Goal: Complete application form

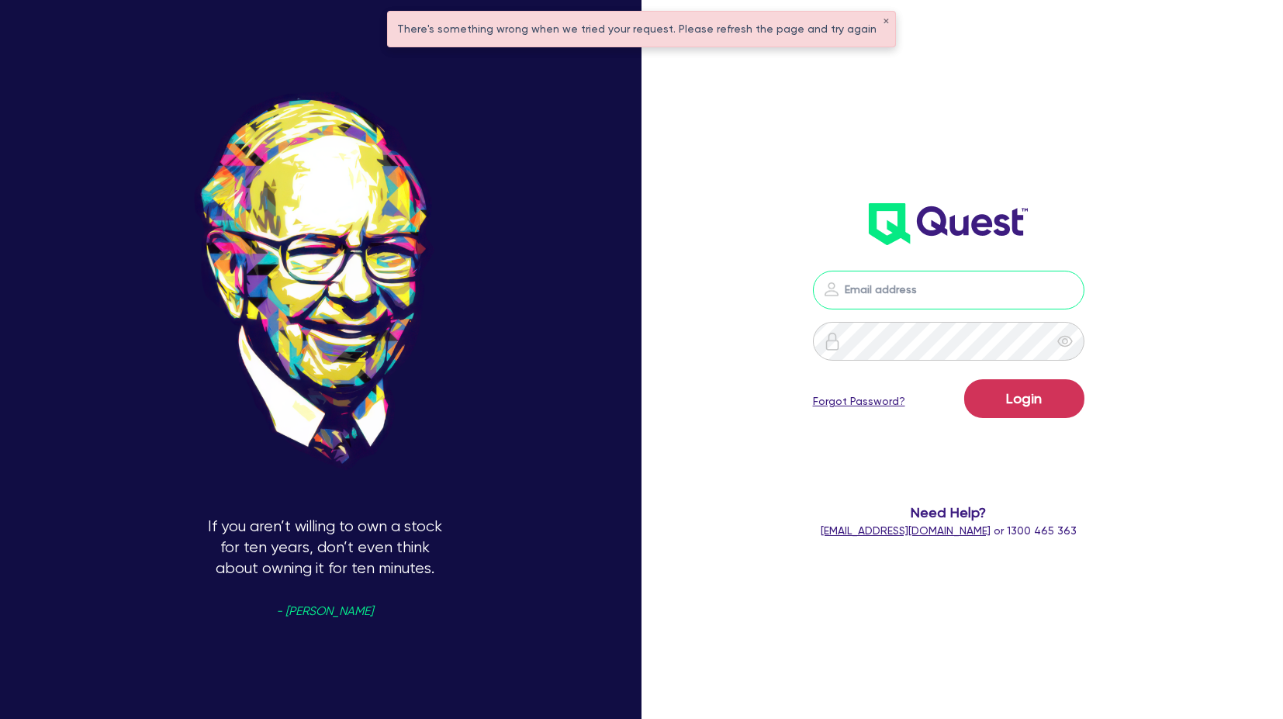
click at [930, 282] on input "email" at bounding box center [948, 290] width 271 height 39
type input "[PERSON_NAME][EMAIL_ADDRESS][PERSON_NAME][DOMAIN_NAME]"
click at [1008, 404] on button "Login" at bounding box center [1024, 398] width 120 height 39
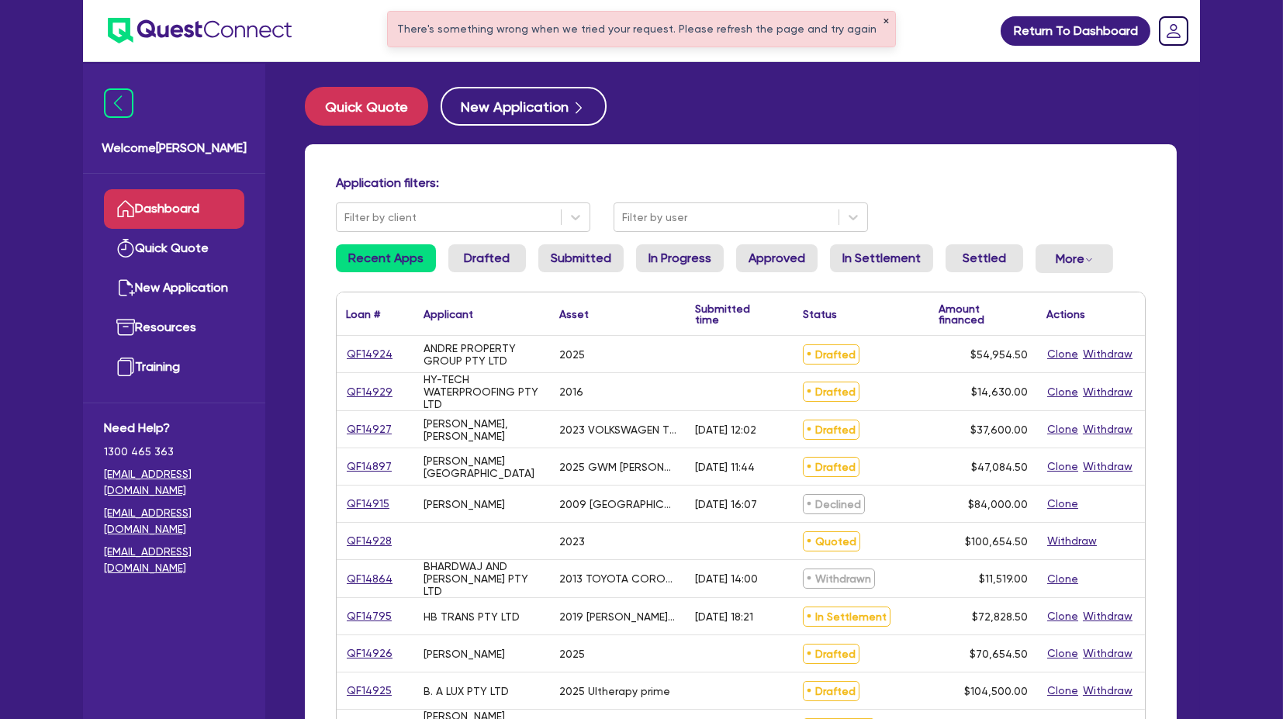
click at [883, 21] on button "✕" at bounding box center [886, 22] width 6 height 8
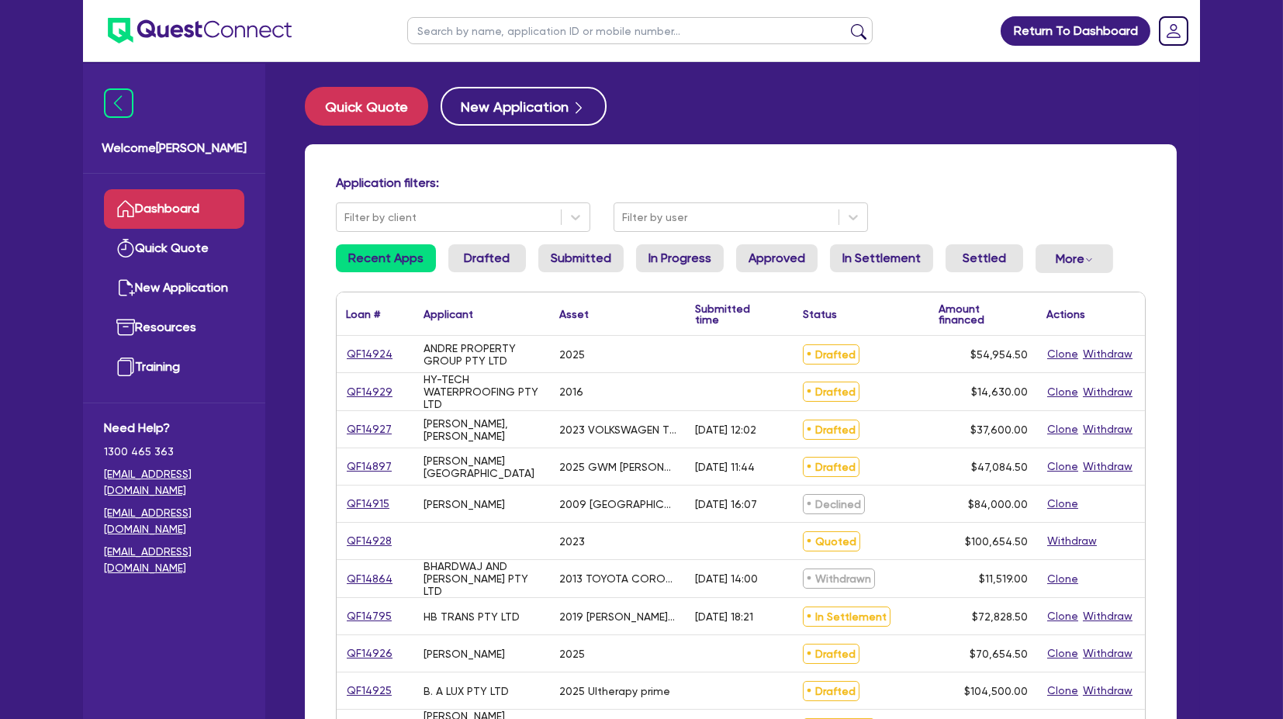
click at [544, 36] on input "text" at bounding box center [639, 30] width 465 height 27
paste input "QF14915"
type input "QF14915"
click at [846, 23] on button "submit" at bounding box center [858, 34] width 25 height 22
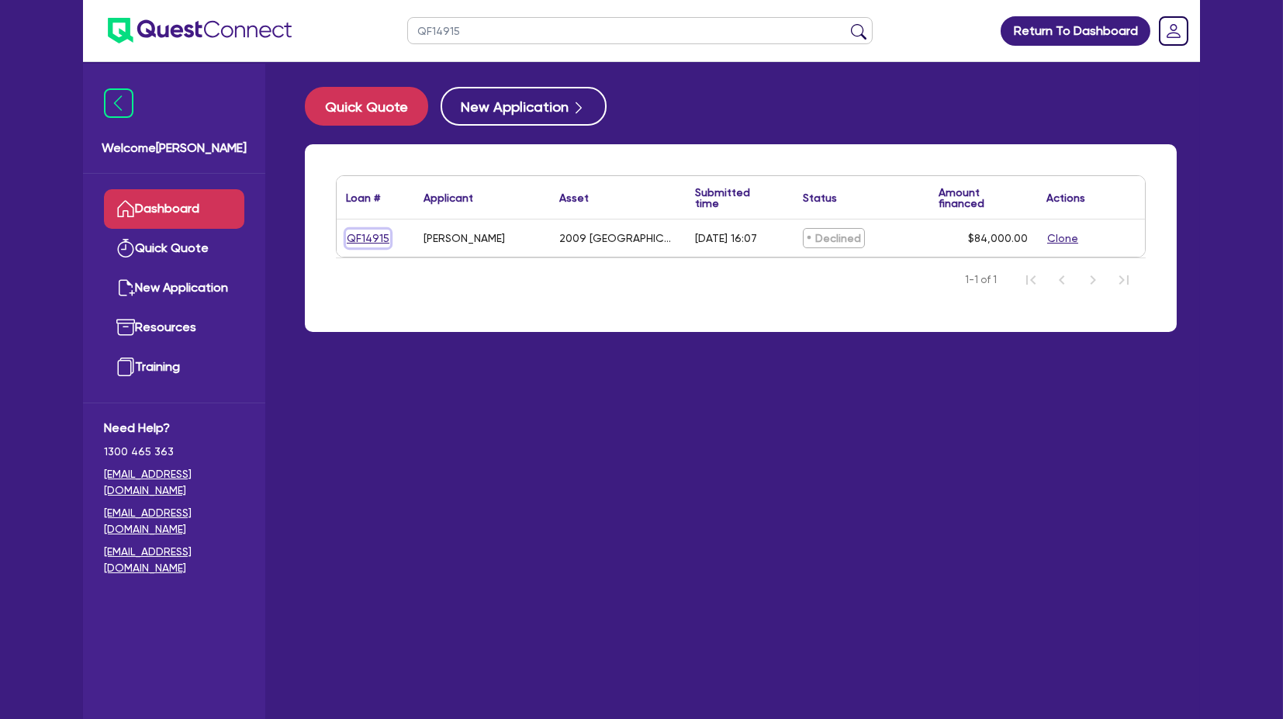
click at [365, 236] on link "QF14915" at bounding box center [368, 239] width 44 height 18
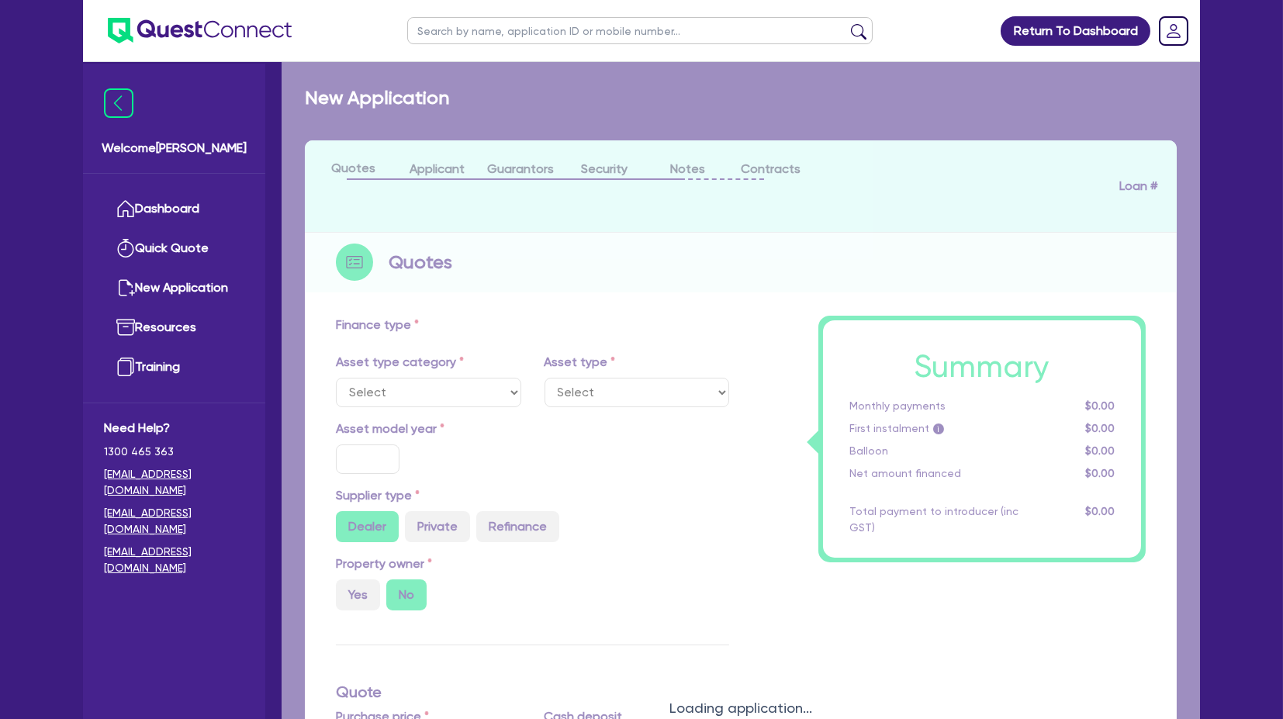
select select "PRIMARY_ASSETS"
type input "2009"
radio input "false"
radio input "true"
type input "105,000"
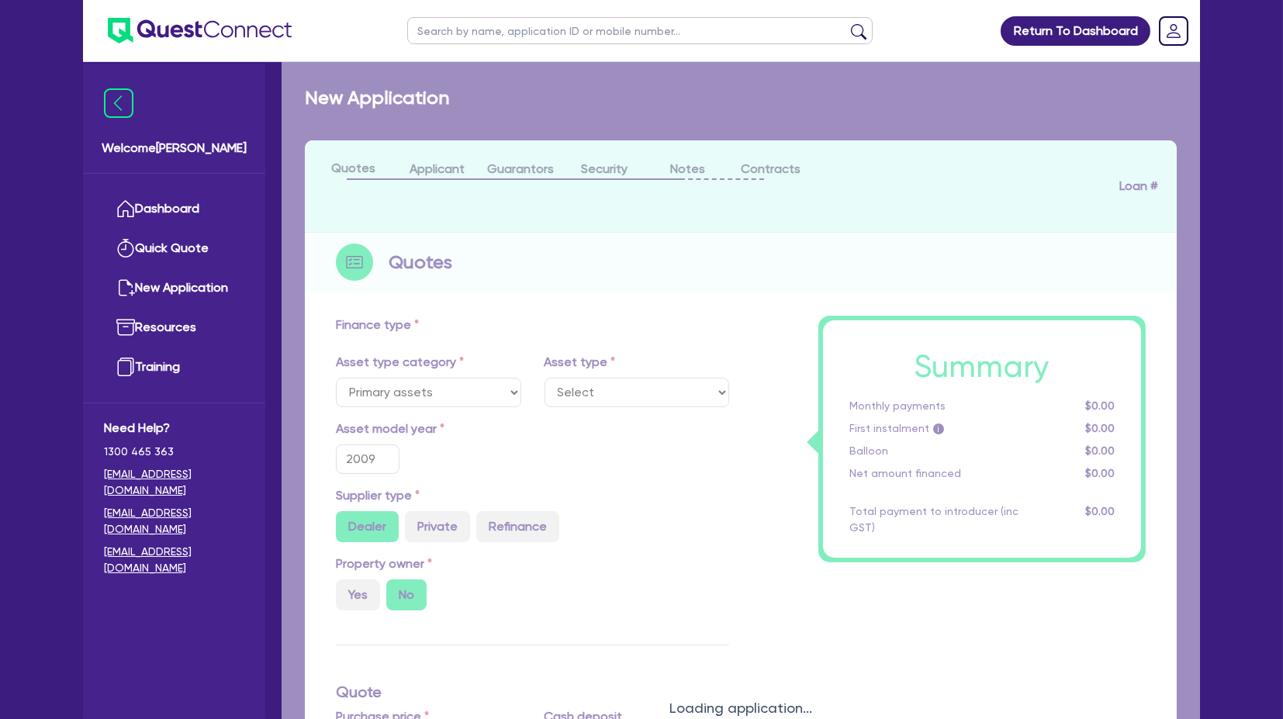
type input "21,000"
type input "10"
type input "8,400"
type input "17.95"
select select "HEAVY_TRUCKS"
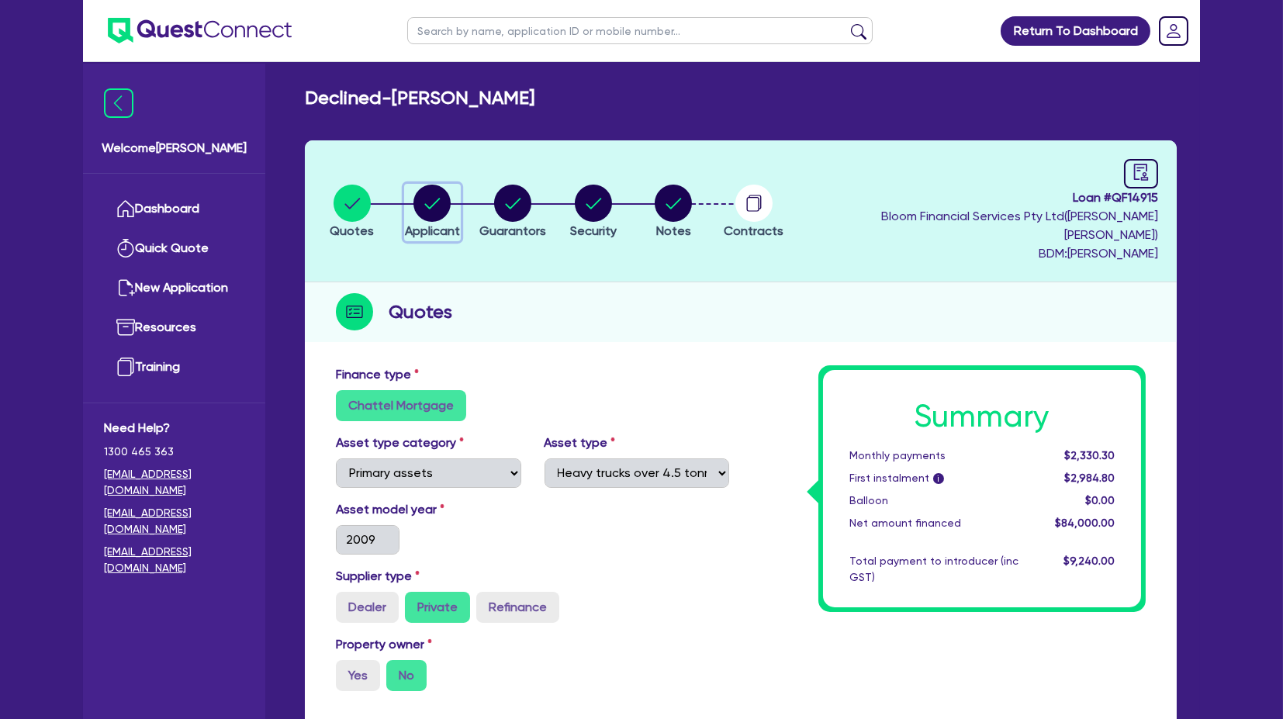
click at [431, 200] on circle "button" at bounding box center [431, 203] width 37 height 37
select select "SOLE_TRADER"
select select "TRANSPORT_WAREHOUSING"
select select "PASSENGERS_FREIGHT_TRANSPORT"
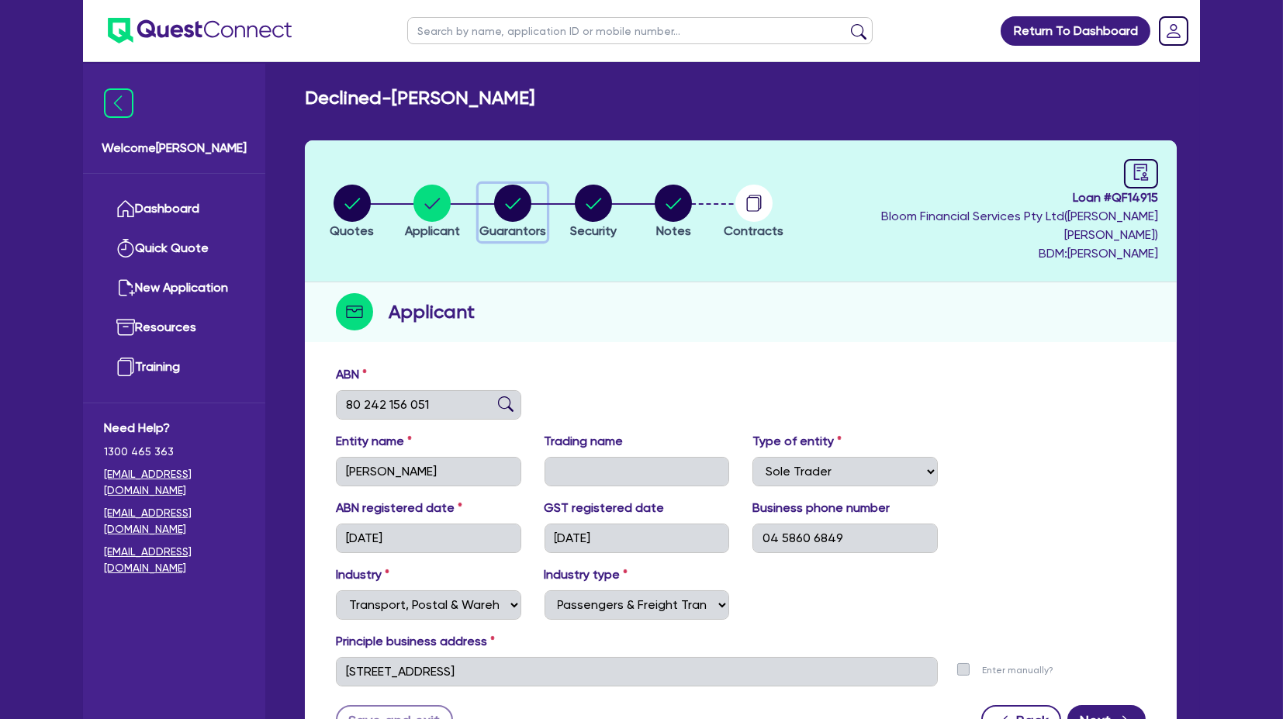
click at [542, 189] on div "button" at bounding box center [512, 203] width 67 height 37
select select "MR"
select select "[GEOGRAPHIC_DATA]"
select select "MARRIED"
select select "CASH"
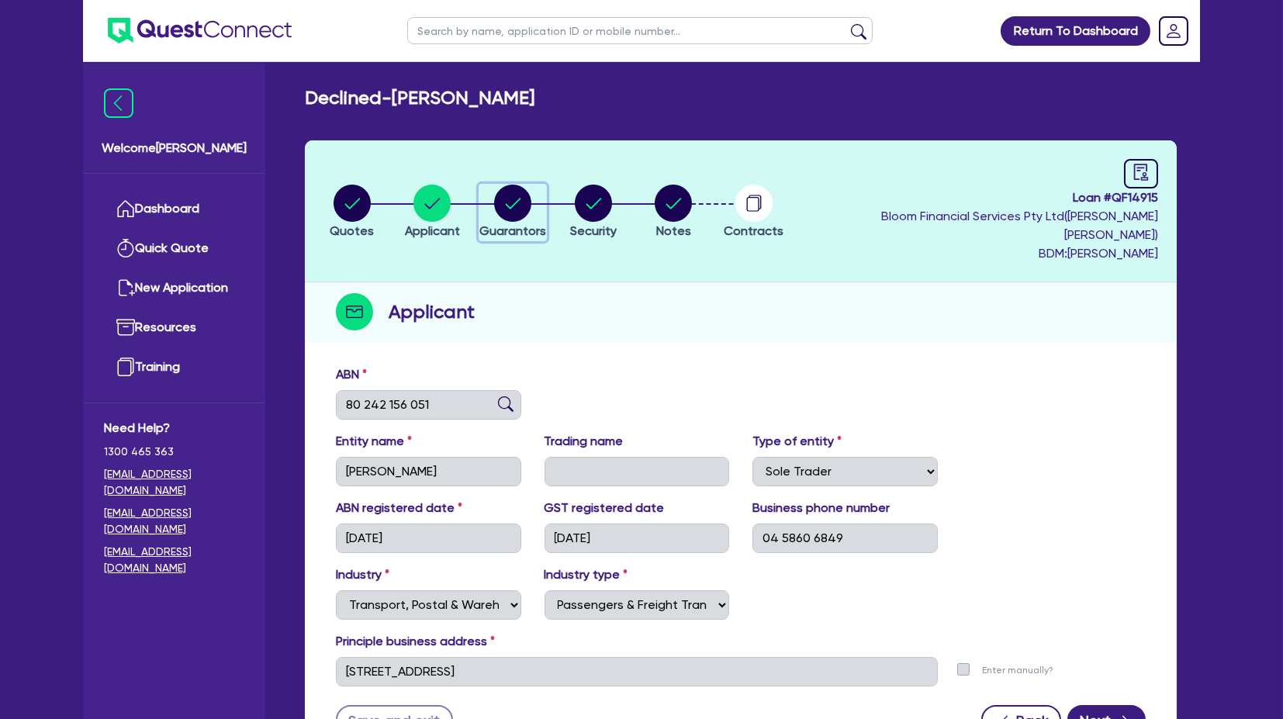
select select "VEHICLE"
select select "VEHICLE_LOAN"
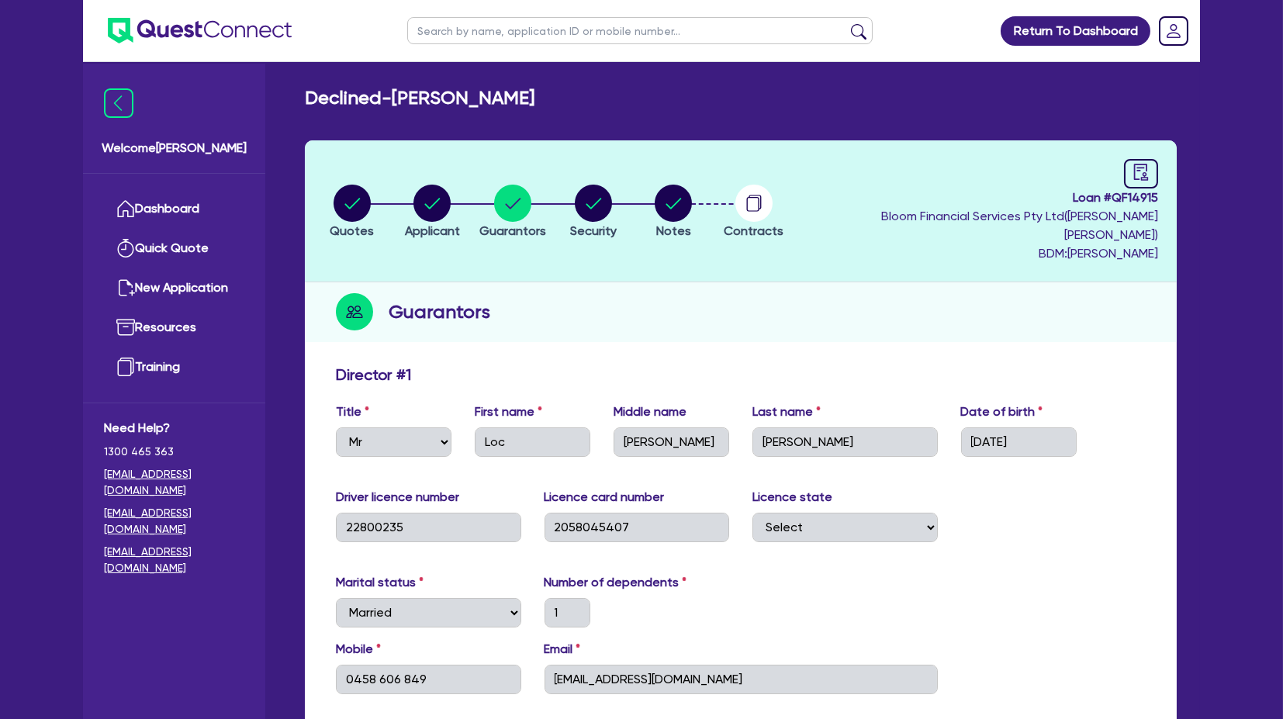
click at [576, 205] on li "Security" at bounding box center [593, 211] width 81 height 54
click at [600, 206] on circle "button" at bounding box center [593, 203] width 37 height 37
select select "PRIMARY_ASSETS"
select select "HEAVY_TRUCKS"
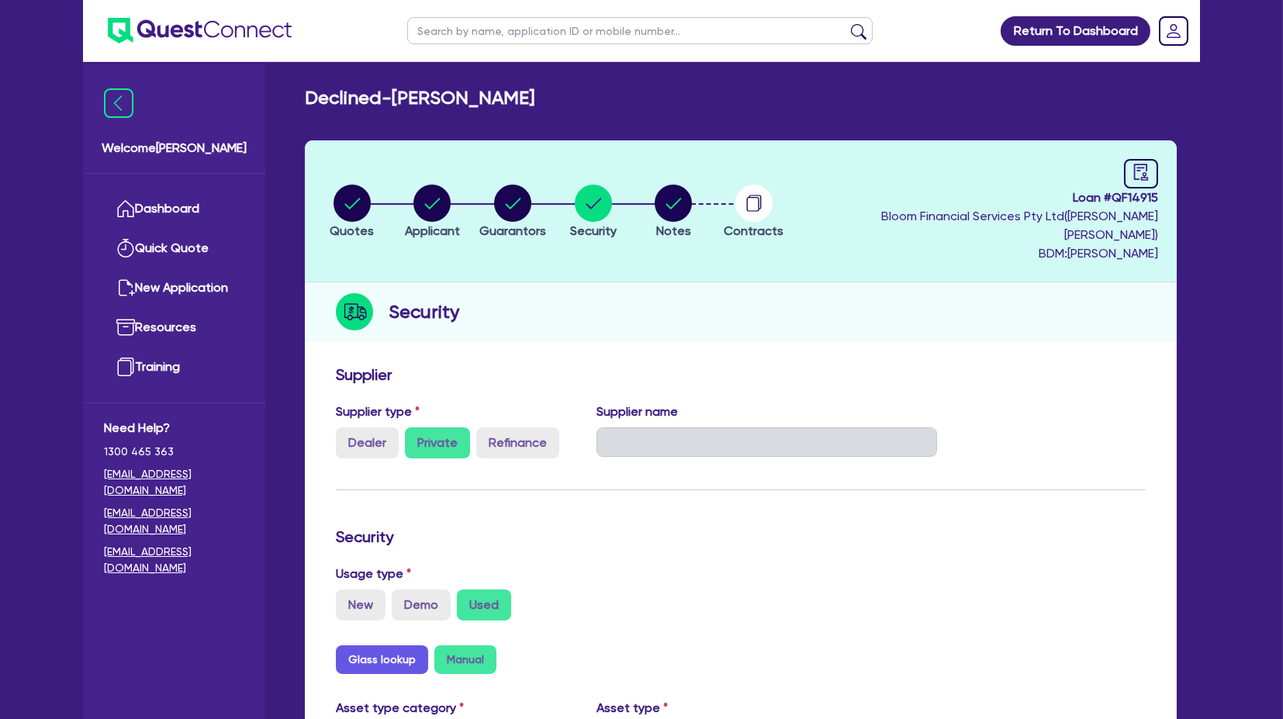
click at [707, 163] on header "Quotes Applicant [GEOGRAPHIC_DATA] Security Notes Contracts Loan # QF14915 Bloo…" at bounding box center [741, 211] width 872 height 142
click at [689, 198] on circle "button" at bounding box center [673, 203] width 37 height 37
select select "Quest Finance - Own Book"
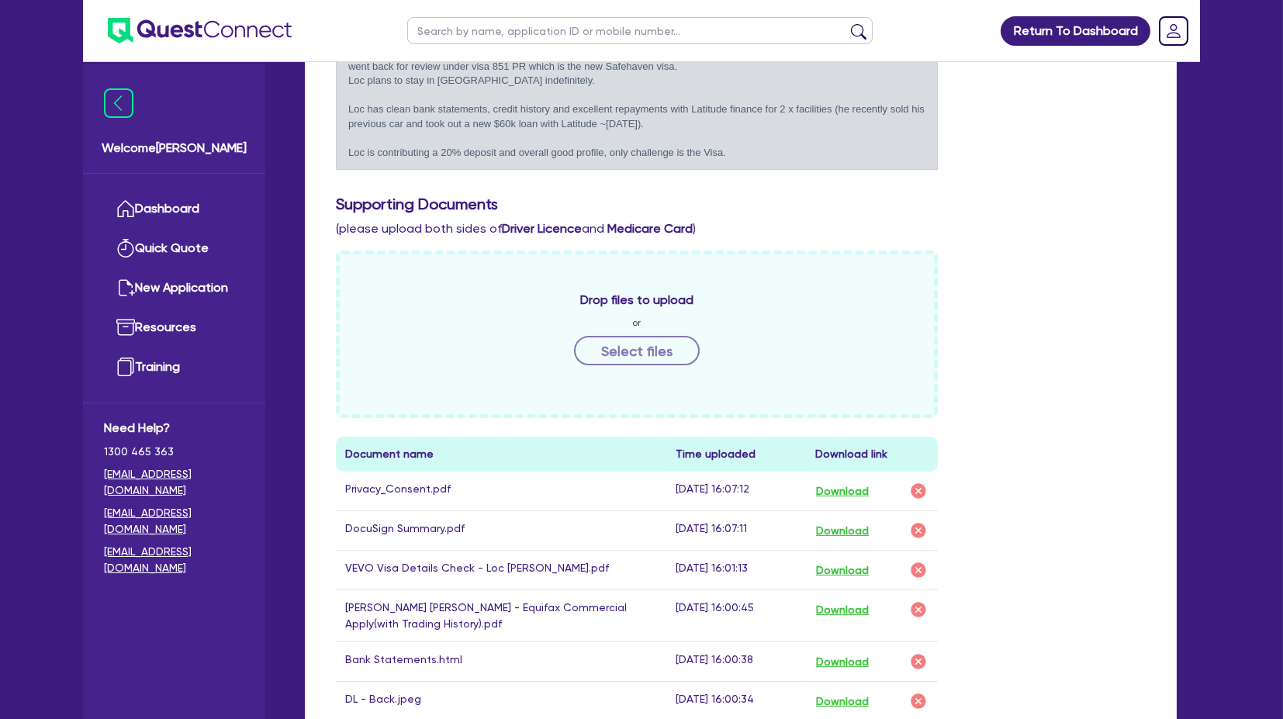
scroll to position [862, 0]
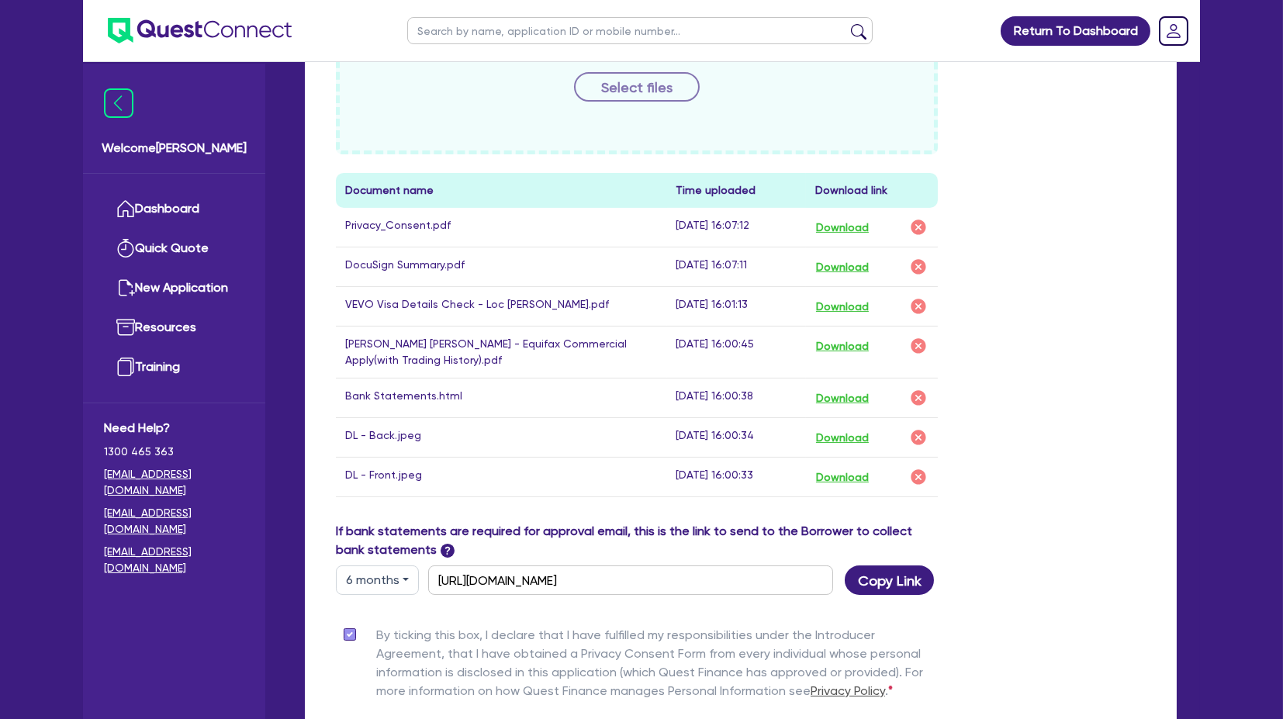
drag, startPoint x: 544, startPoint y: 240, endPoint x: 517, endPoint y: 214, distance: 37.8
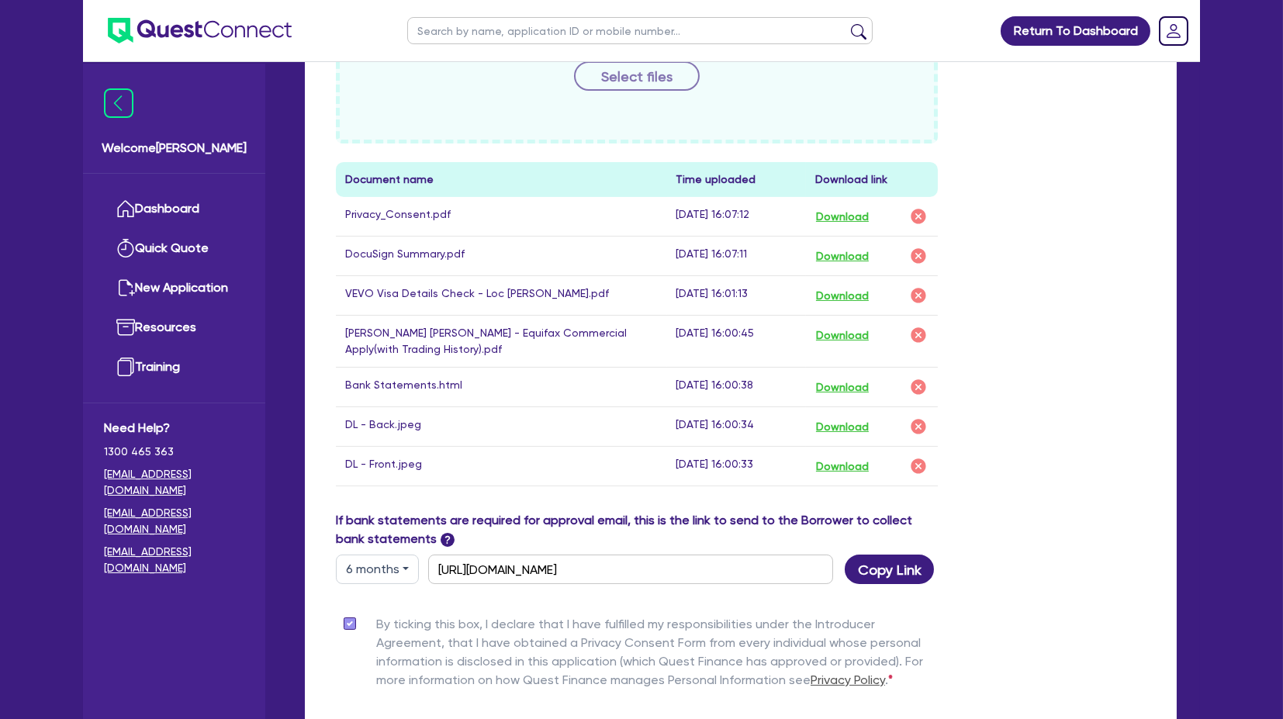
scroll to position [845, 0]
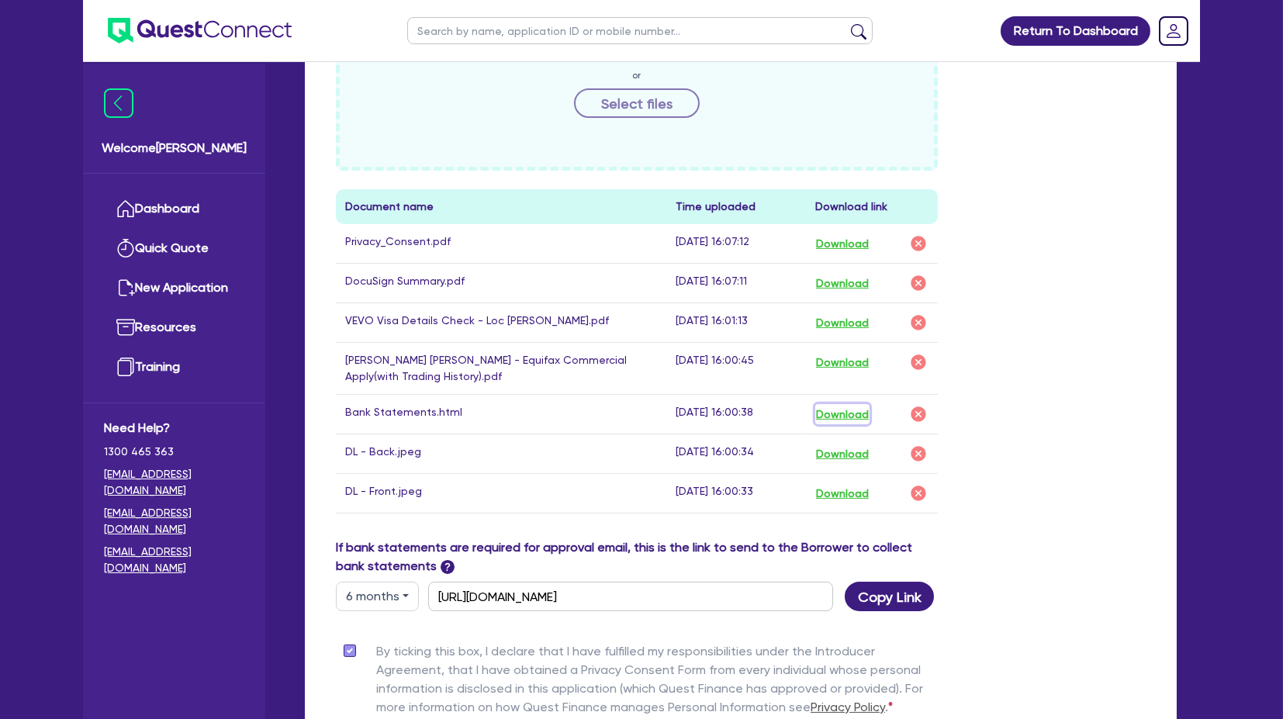
click at [853, 404] on button "Download" at bounding box center [842, 414] width 54 height 20
